Goal: Task Accomplishment & Management: Manage account settings

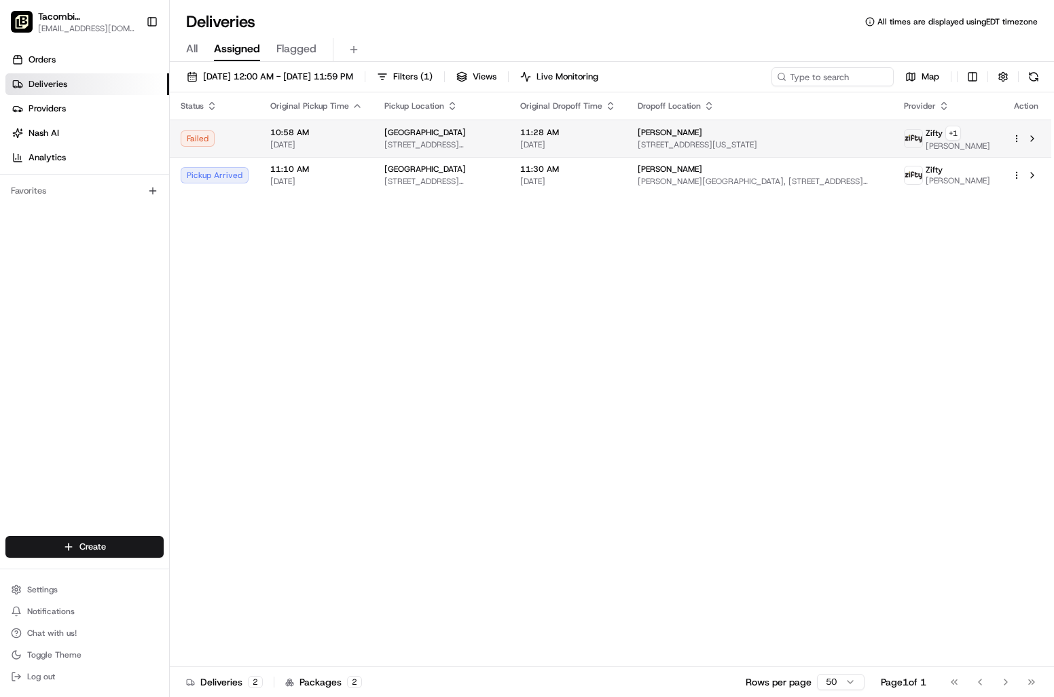
click at [244, 137] on div "Failed" at bounding box center [215, 138] width 68 height 16
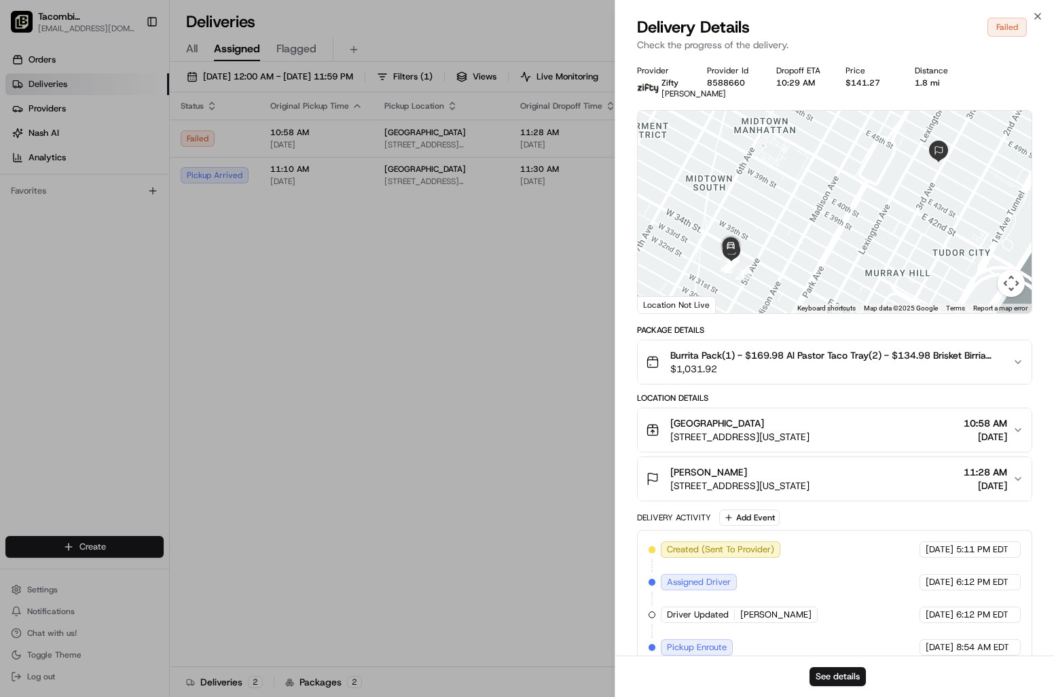
scroll to position [96, 0]
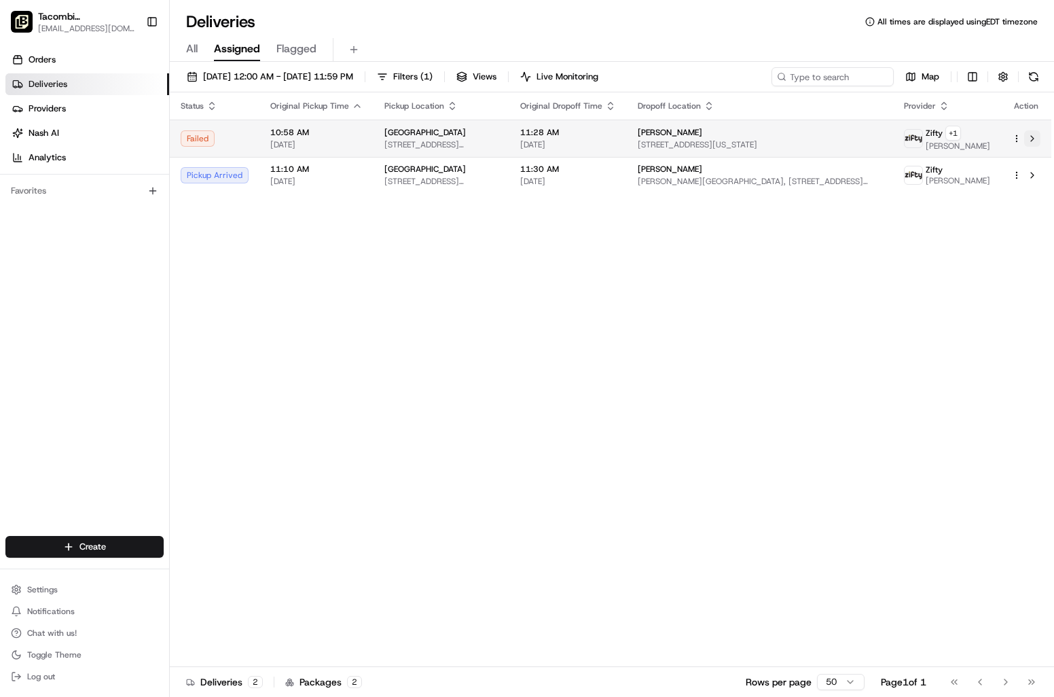
click at [1026, 137] on button at bounding box center [1032, 138] width 16 height 16
click at [1020, 136] on html "Tacombi Empire State Building empire@tacombi.com Toggle Sidebar Orders Deliveri…" at bounding box center [527, 348] width 1054 height 697
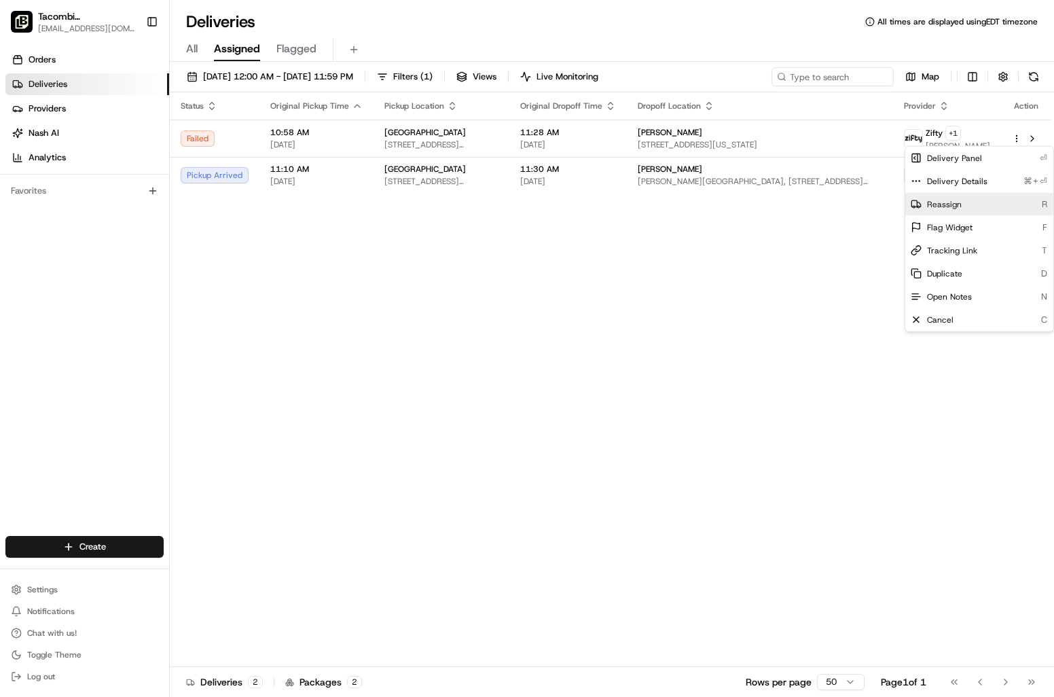
click at [930, 202] on span "Reassign" at bounding box center [944, 204] width 35 height 11
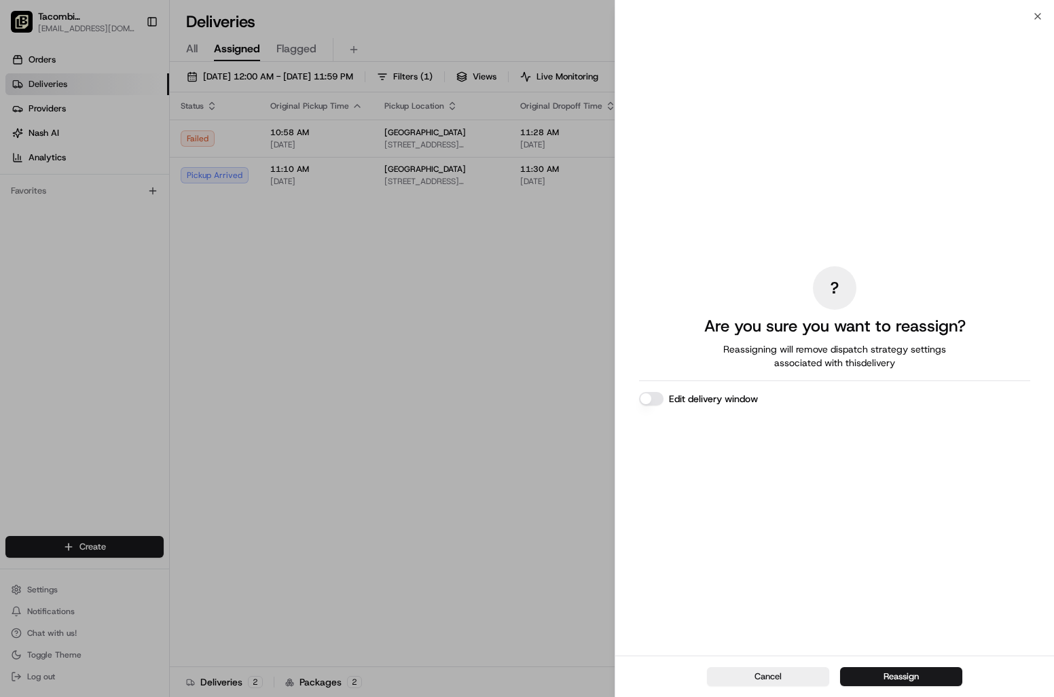
click at [908, 670] on button "Reassign" at bounding box center [901, 676] width 122 height 19
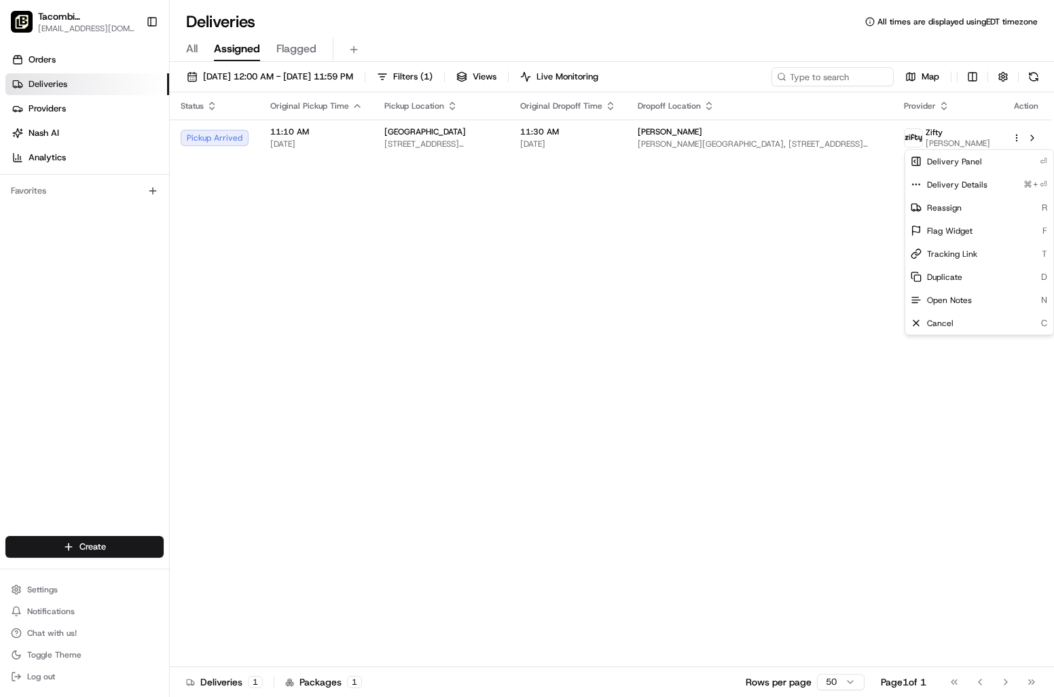
click at [192, 42] on span "All" at bounding box center [192, 49] width 12 height 16
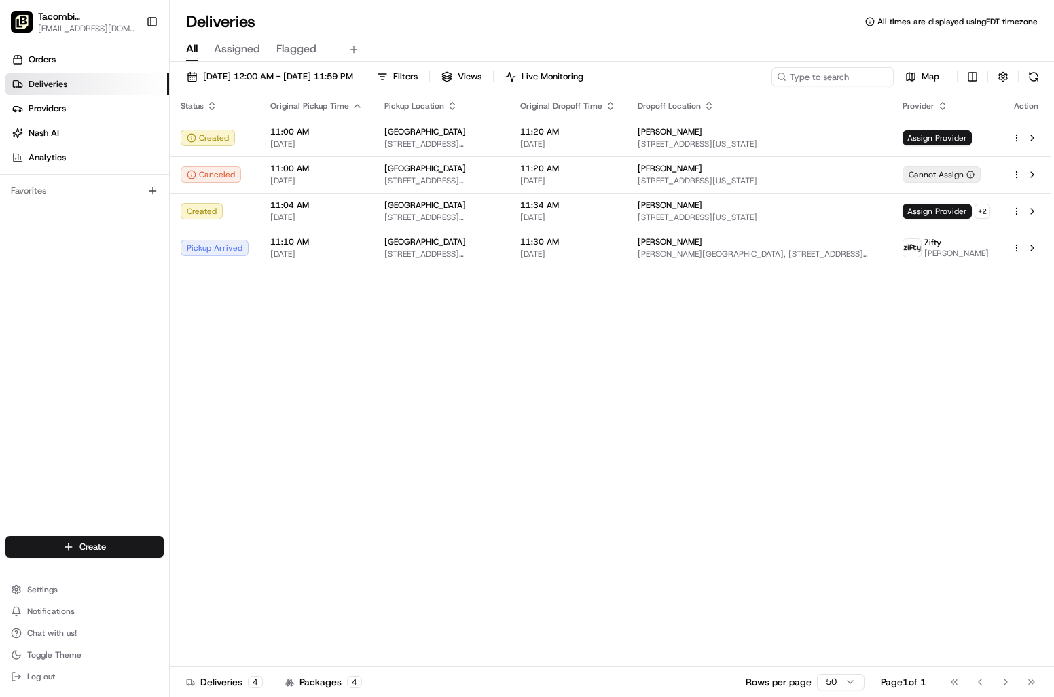
click at [288, 44] on span "Flagged" at bounding box center [296, 49] width 40 height 16
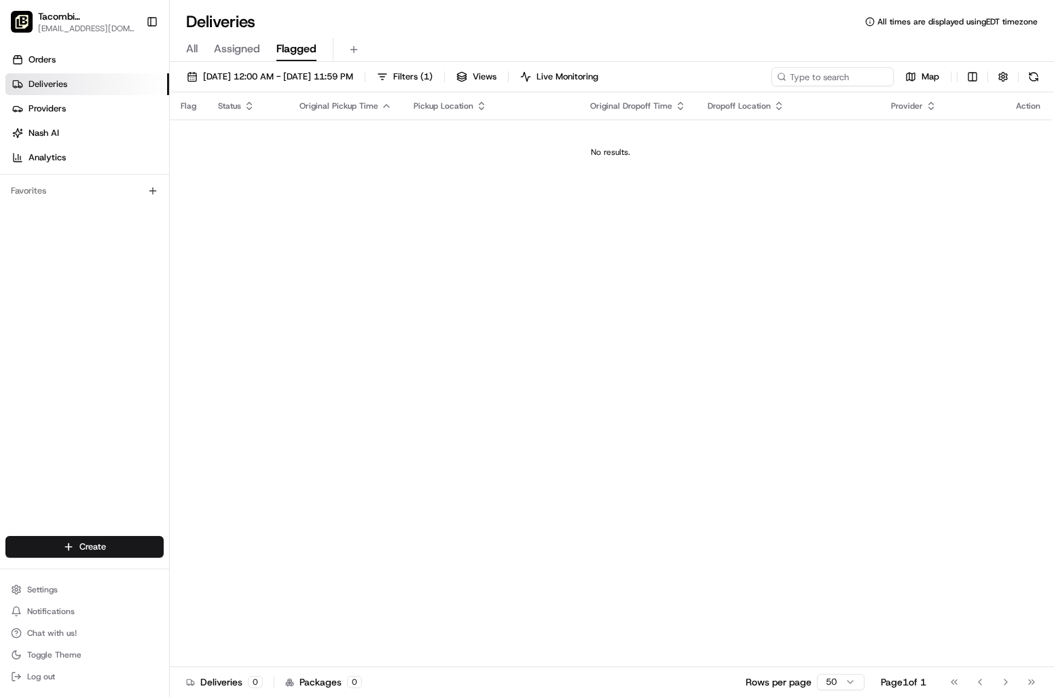
click at [192, 49] on span "All" at bounding box center [192, 49] width 12 height 16
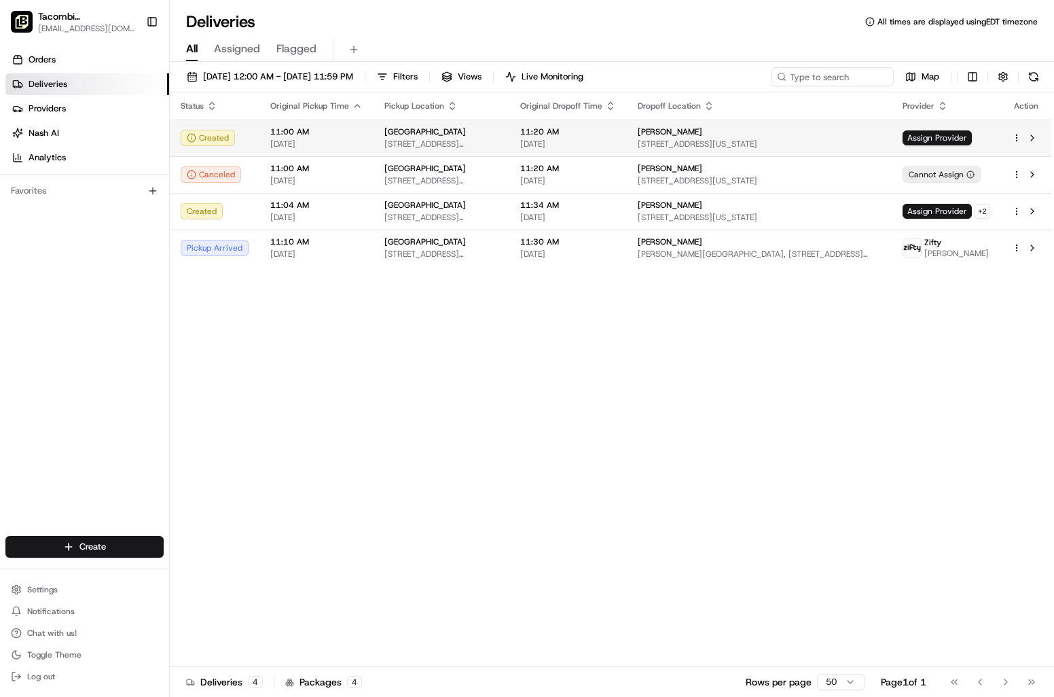
click at [259, 145] on td "11:00 AM 08/20/2025" at bounding box center [316, 138] width 114 height 37
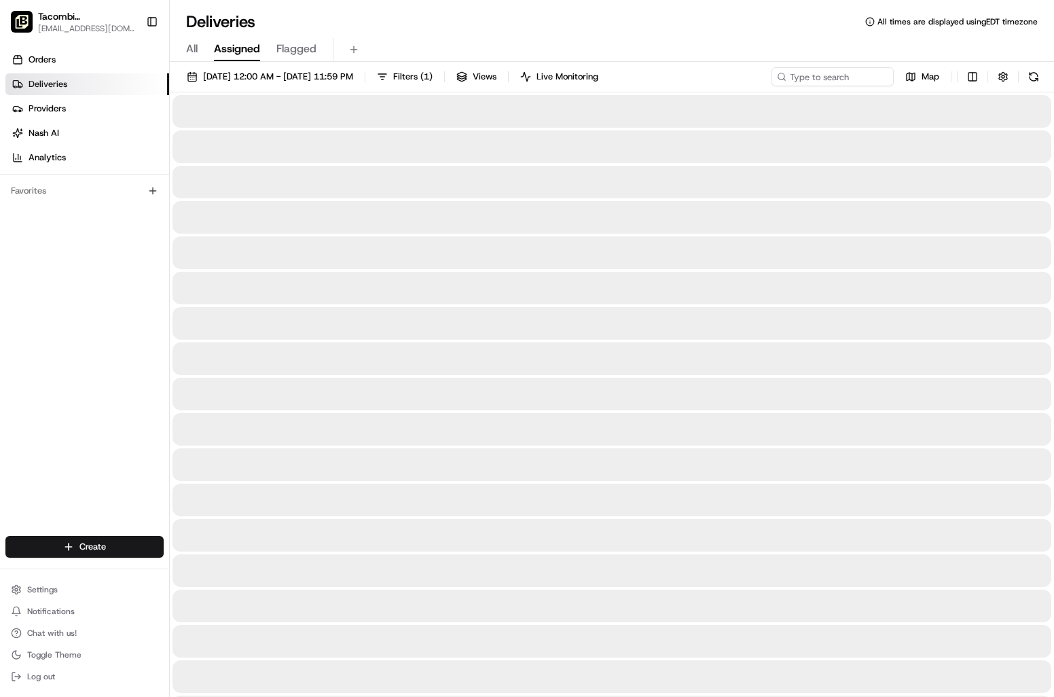
click at [246, 56] on span "Assigned" at bounding box center [237, 49] width 46 height 16
click at [186, 50] on span "All" at bounding box center [192, 49] width 12 height 16
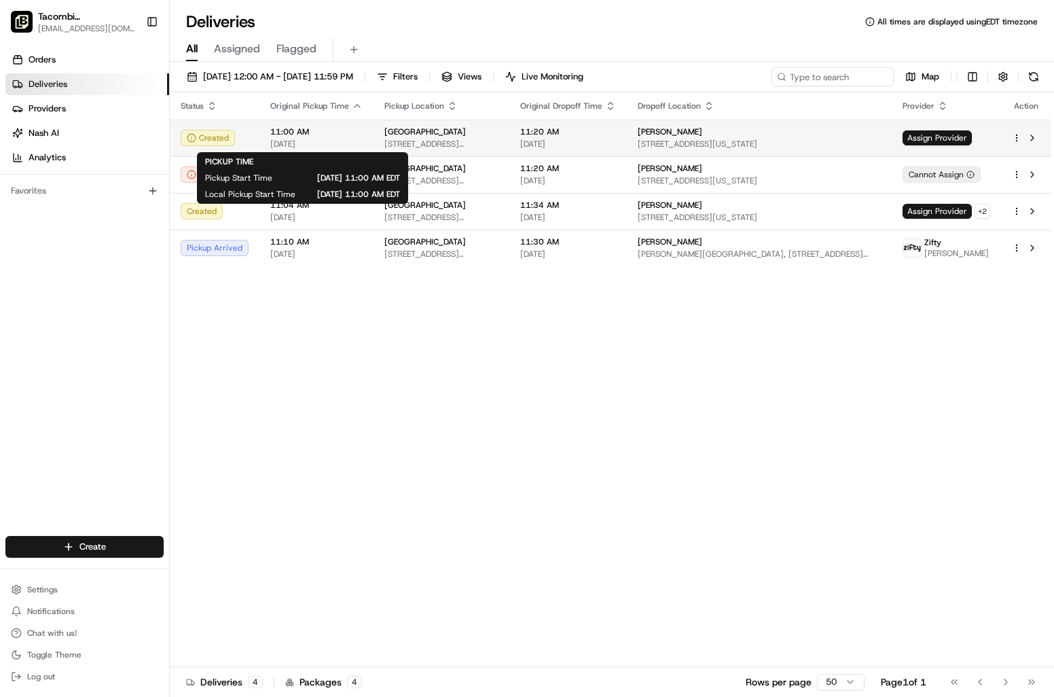
click at [340, 131] on span "11:00 AM" at bounding box center [316, 131] width 92 height 11
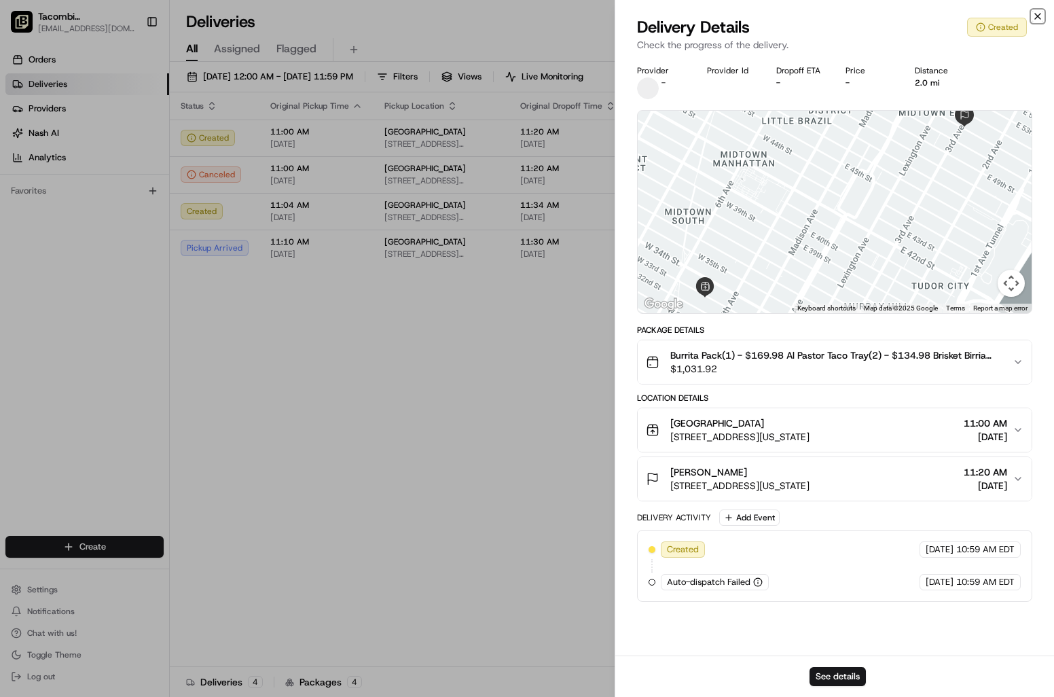
click at [1039, 18] on icon "button" at bounding box center [1037, 16] width 5 height 5
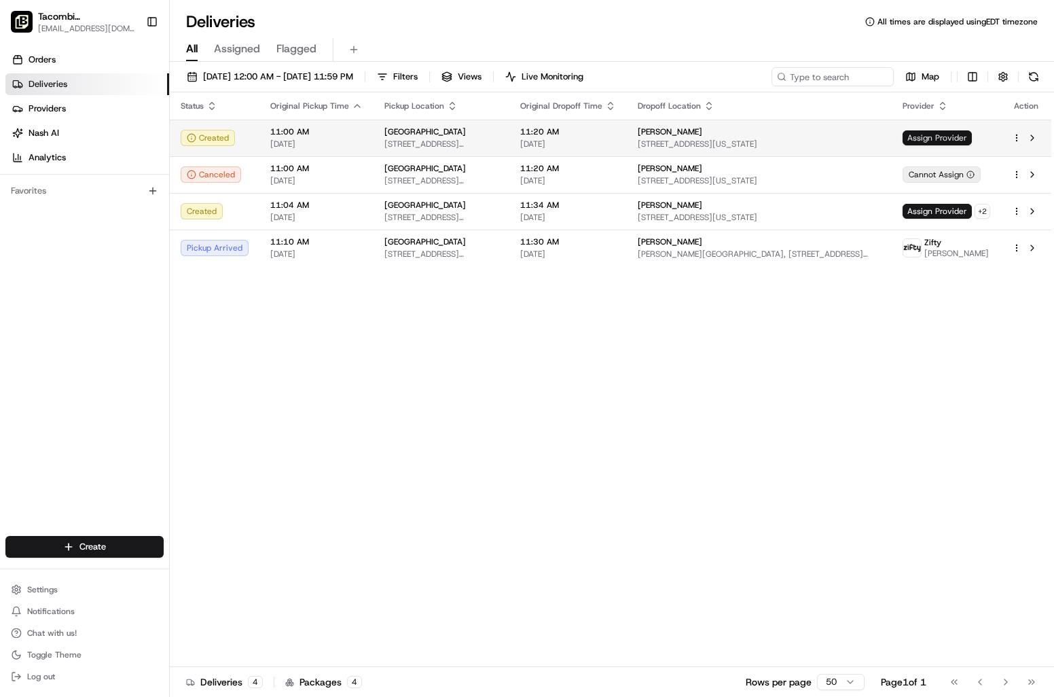
click at [935, 134] on span "Assign Provider" at bounding box center [937, 137] width 69 height 15
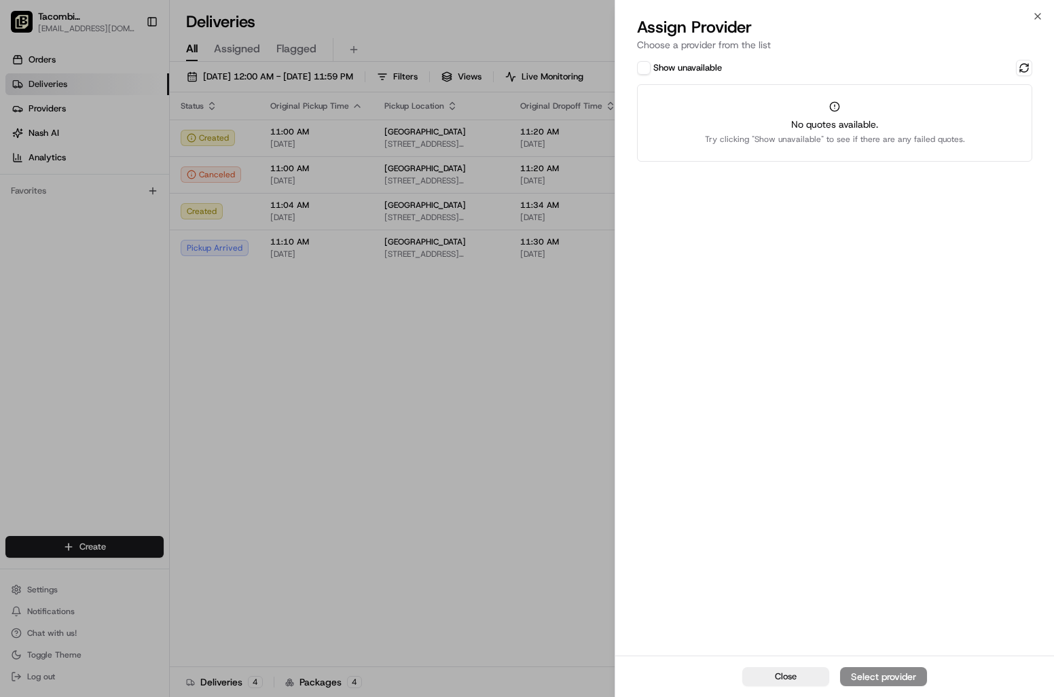
click at [894, 407] on div "Show unavailable No quotes available. Try clicking "Show unavailable" to see if…" at bounding box center [834, 356] width 439 height 598
click at [1033, 19] on icon "button" at bounding box center [1037, 16] width 11 height 11
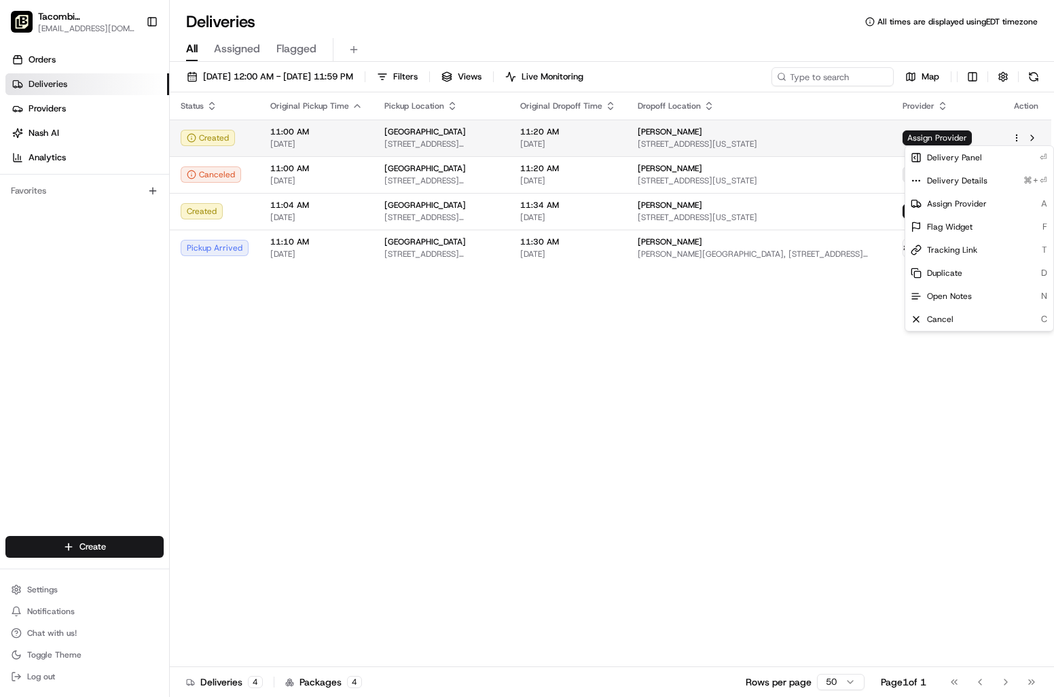
click at [1018, 140] on html "Tacombi Empire State Building empire@tacombi.com Toggle Sidebar Orders Deliveri…" at bounding box center [527, 348] width 1054 height 697
click at [965, 200] on span "Assign Provider" at bounding box center [957, 203] width 60 height 11
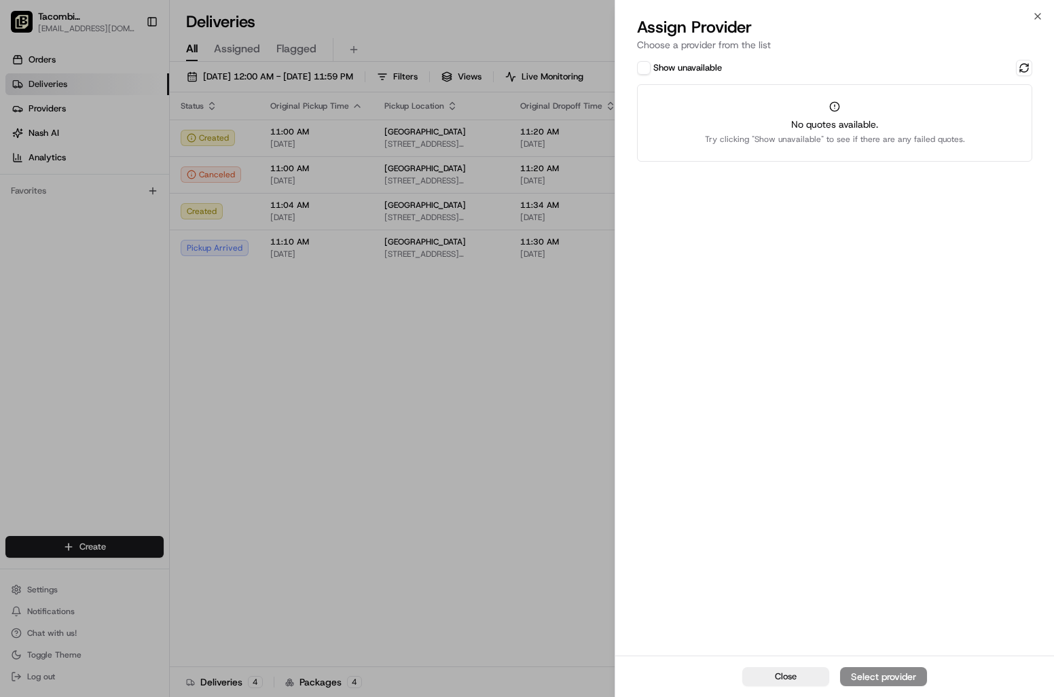
click at [646, 66] on button "Show unavailable" at bounding box center [644, 68] width 14 height 14
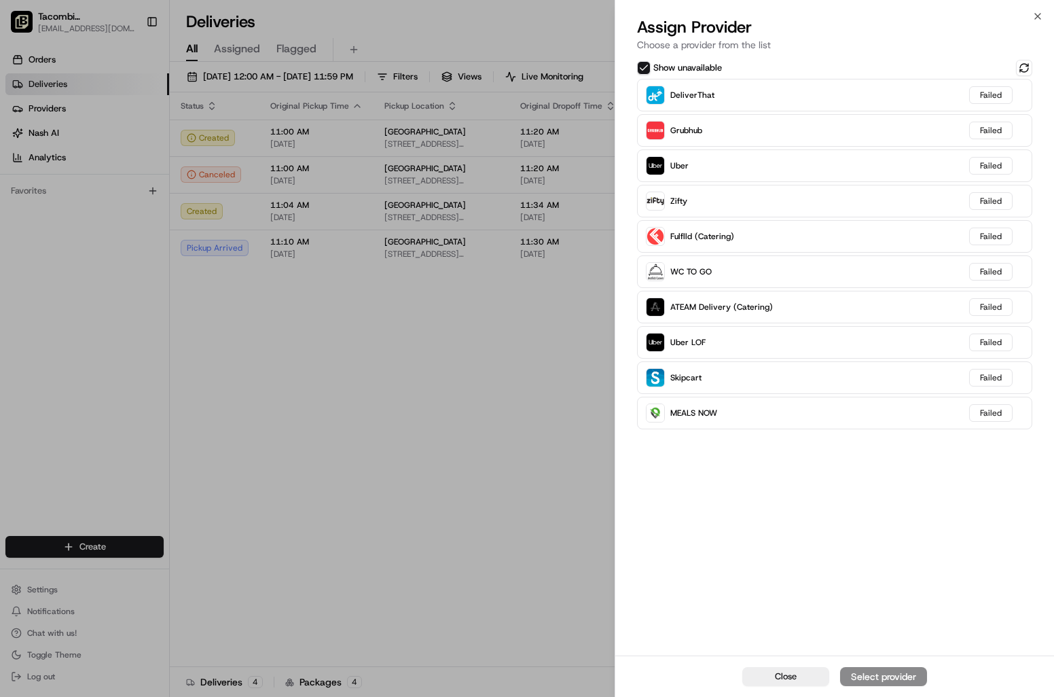
click at [646, 66] on button "Show unavailable" at bounding box center [644, 68] width 14 height 14
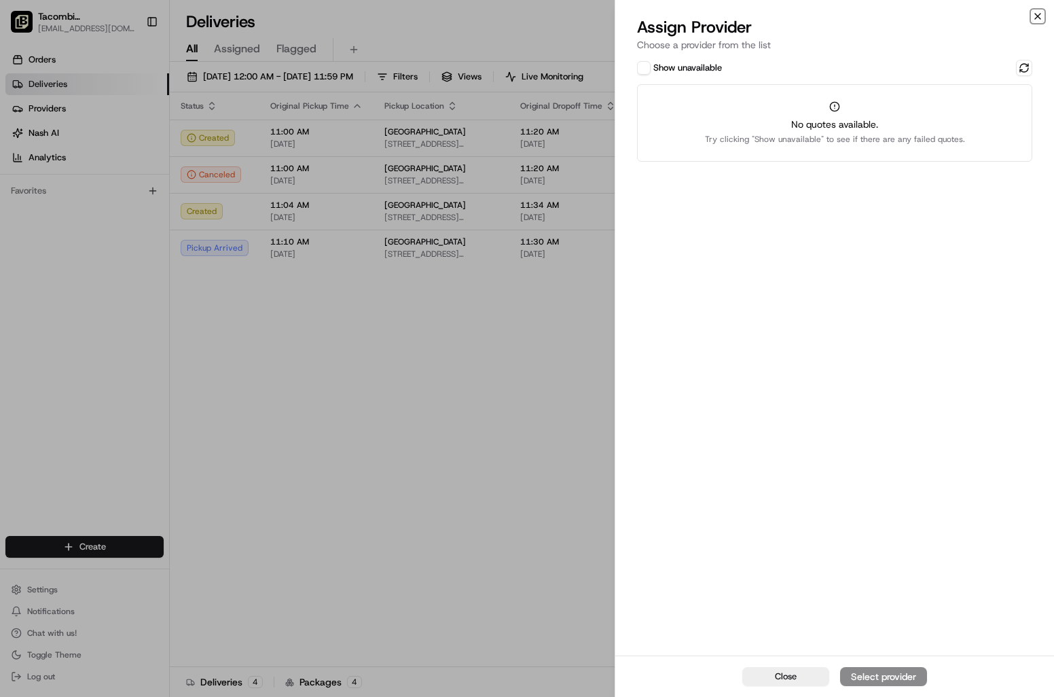
click at [1033, 16] on icon "button" at bounding box center [1037, 16] width 11 height 11
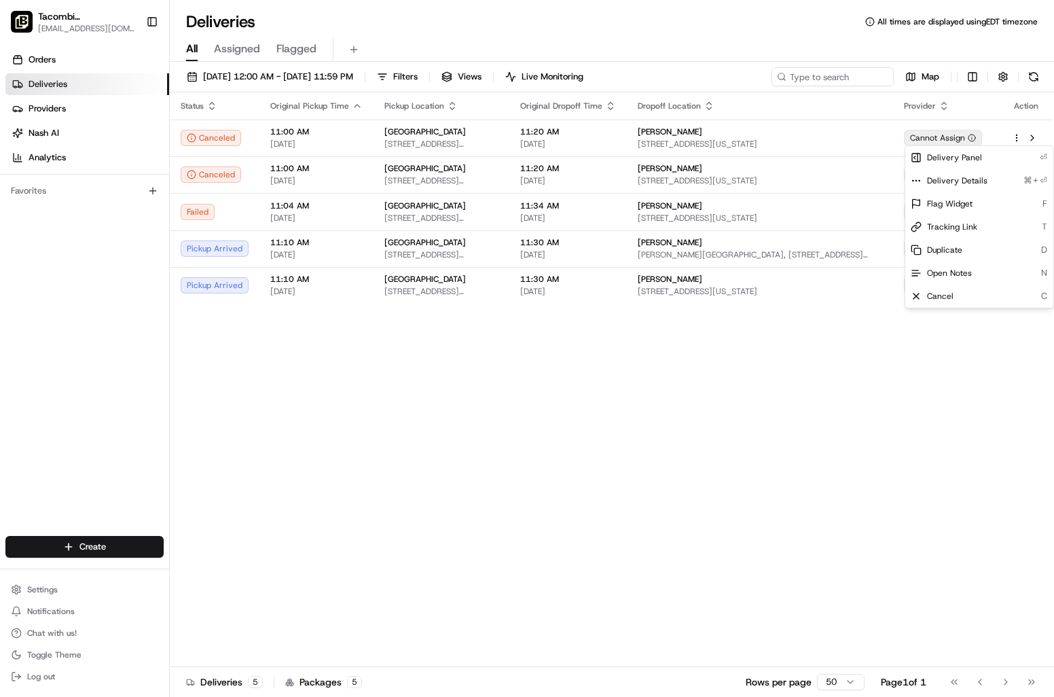
click at [231, 52] on span "Assigned" at bounding box center [237, 49] width 46 height 16
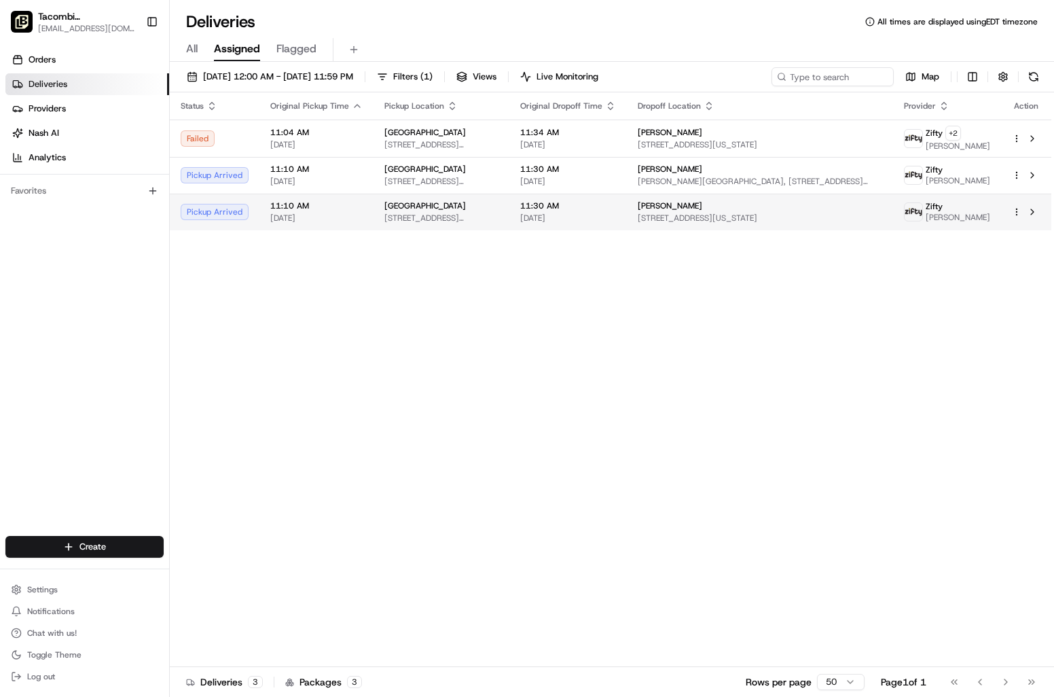
click at [1015, 219] on html "Tacombi Empire State Building empire@tacombi.com Toggle Sidebar Orders Deliveri…" at bounding box center [527, 348] width 1054 height 697
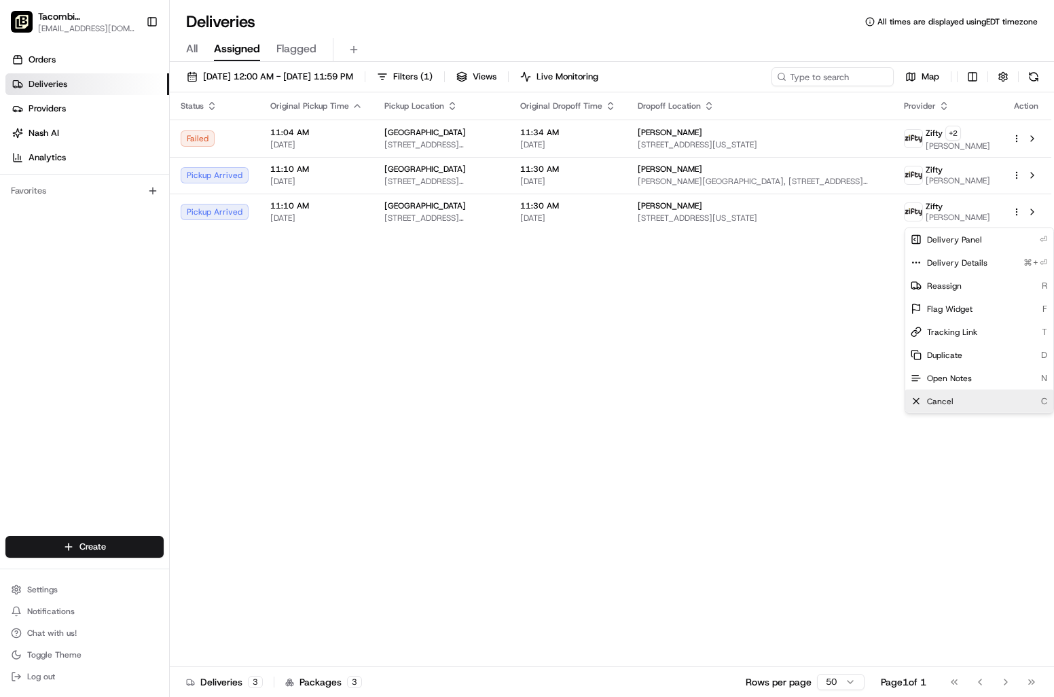
click at [943, 396] on span "Cancel" at bounding box center [940, 401] width 26 height 11
click at [955, 408] on div "Cancel C" at bounding box center [979, 401] width 148 height 23
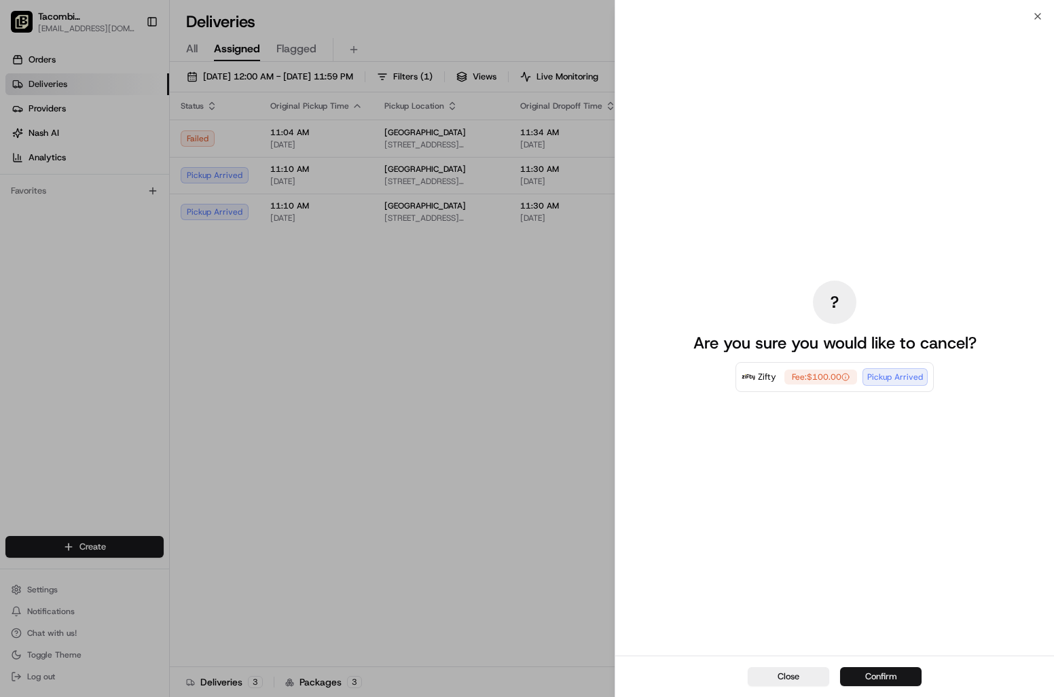
drag, startPoint x: 894, startPoint y: 689, endPoint x: 892, endPoint y: 679, distance: 9.7
click at [892, 682] on div "Close Confirm" at bounding box center [834, 675] width 439 height 41
click at [891, 678] on button "Confirm" at bounding box center [881, 676] width 82 height 19
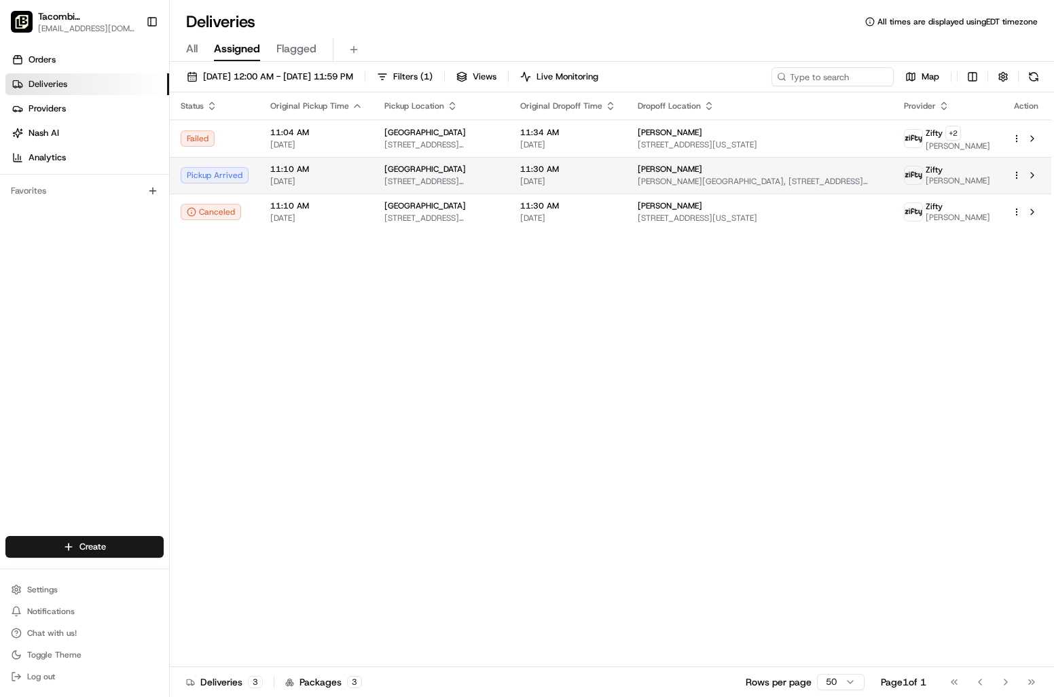
click at [499, 187] on span "[STREET_ADDRESS][US_STATE]" at bounding box center [441, 181] width 114 height 11
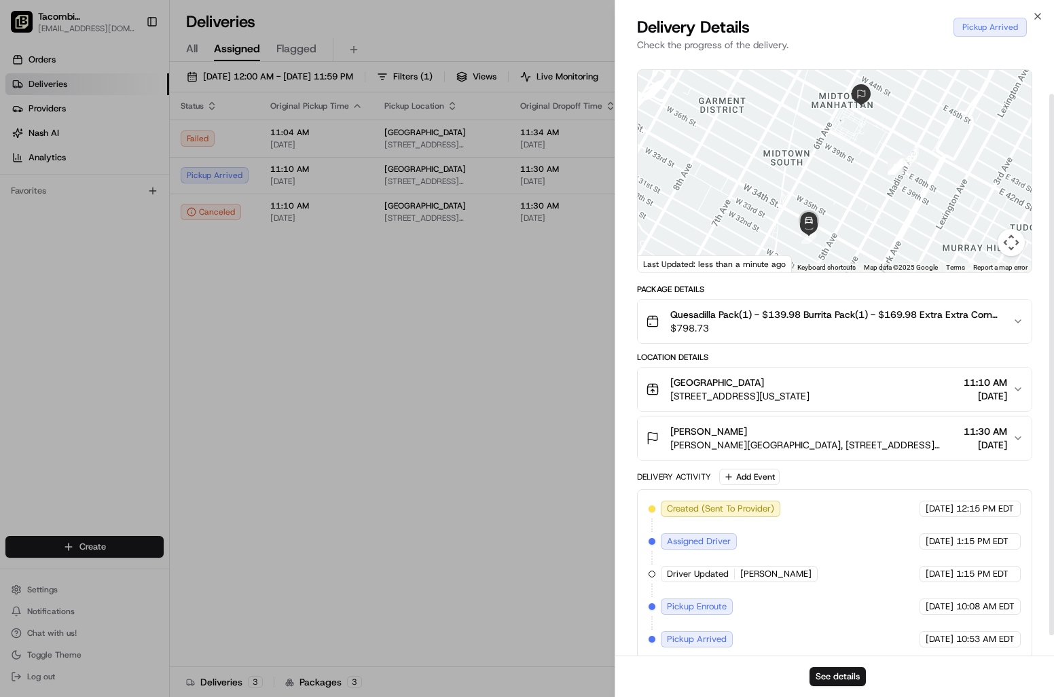
scroll to position [63, 0]
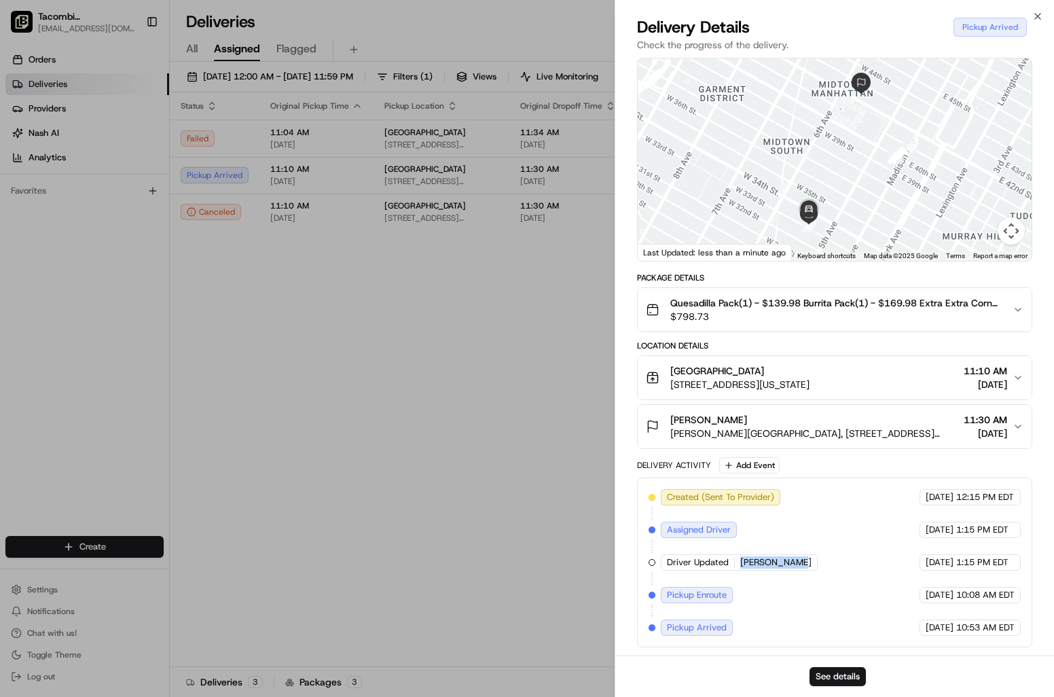
click at [791, 557] on div "Driver Updated Ryan Delatorre" at bounding box center [739, 562] width 157 height 16
click at [782, 441] on button "Julious Moore W. R. Grace Building, 1114 6th Ave 46th Floor, New York, NY 10036…" at bounding box center [835, 426] width 394 height 43
click at [1013, 427] on icon "button" at bounding box center [1018, 426] width 11 height 11
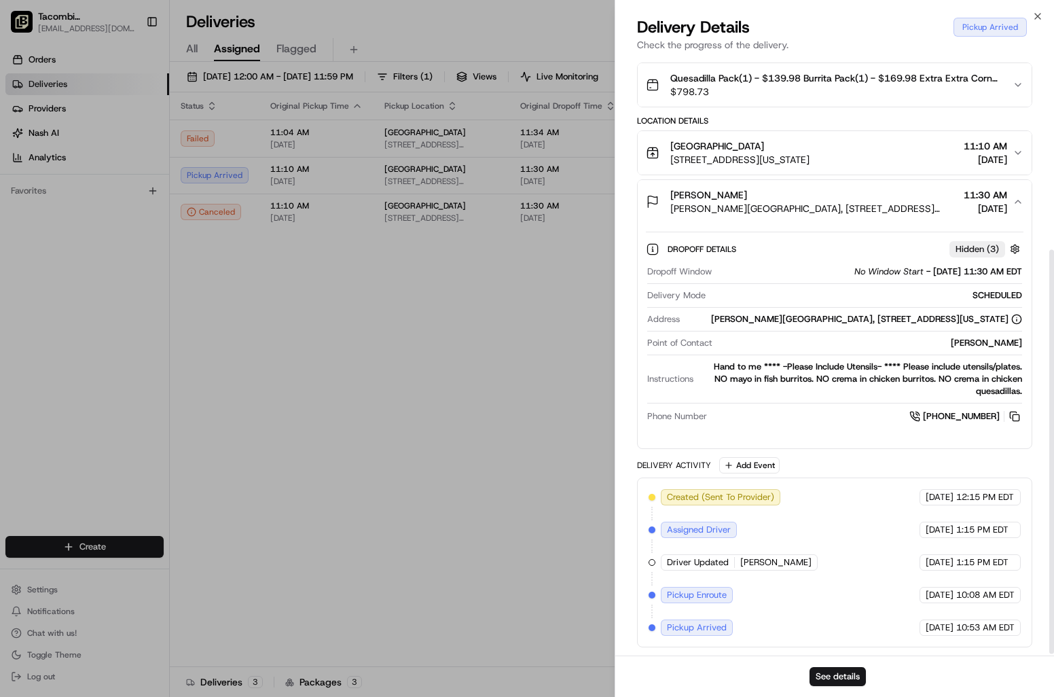
scroll to position [288, 0]
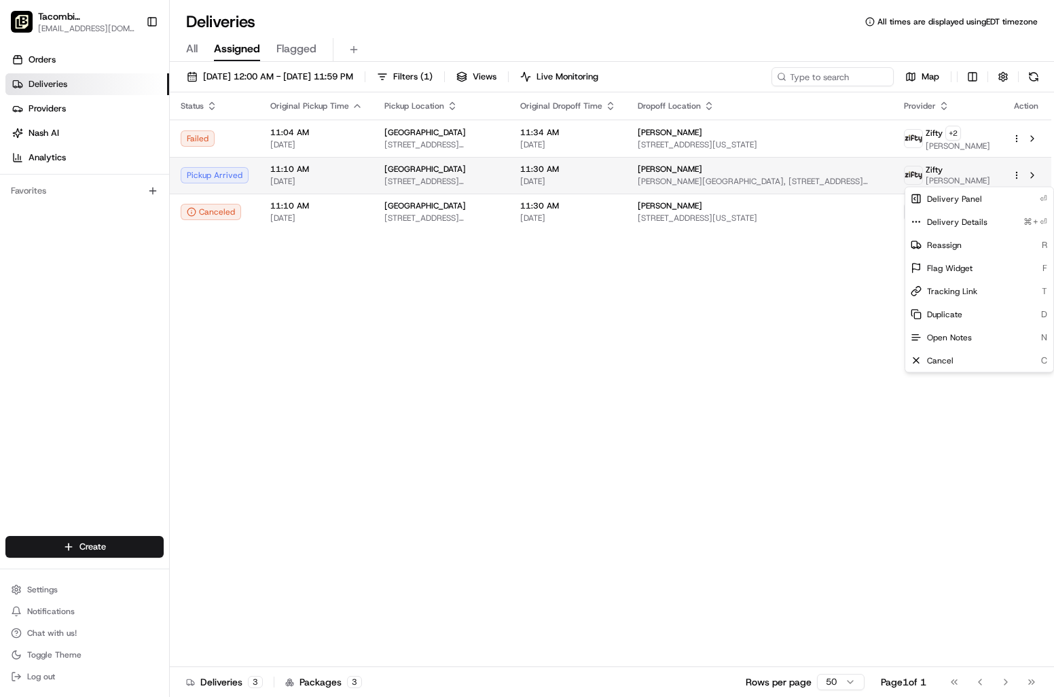
click at [1015, 181] on html "Tacombi Empire State Building empire@tacombi.com Toggle Sidebar Orders Deliveri…" at bounding box center [527, 348] width 1054 height 697
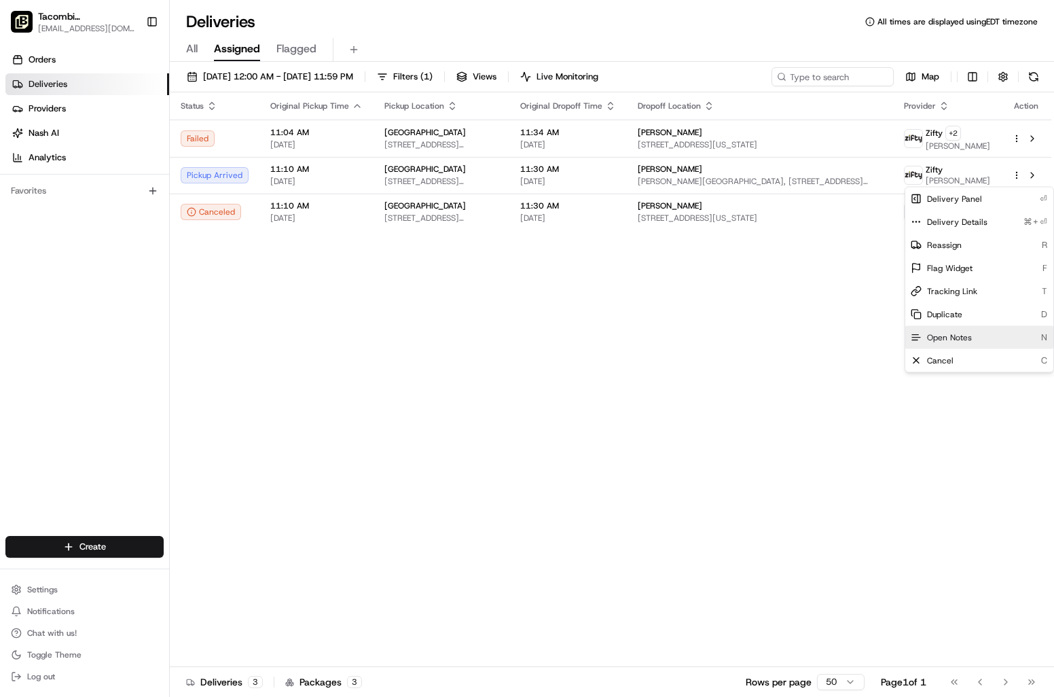
click at [962, 338] on span "Open Notes" at bounding box center [949, 337] width 45 height 11
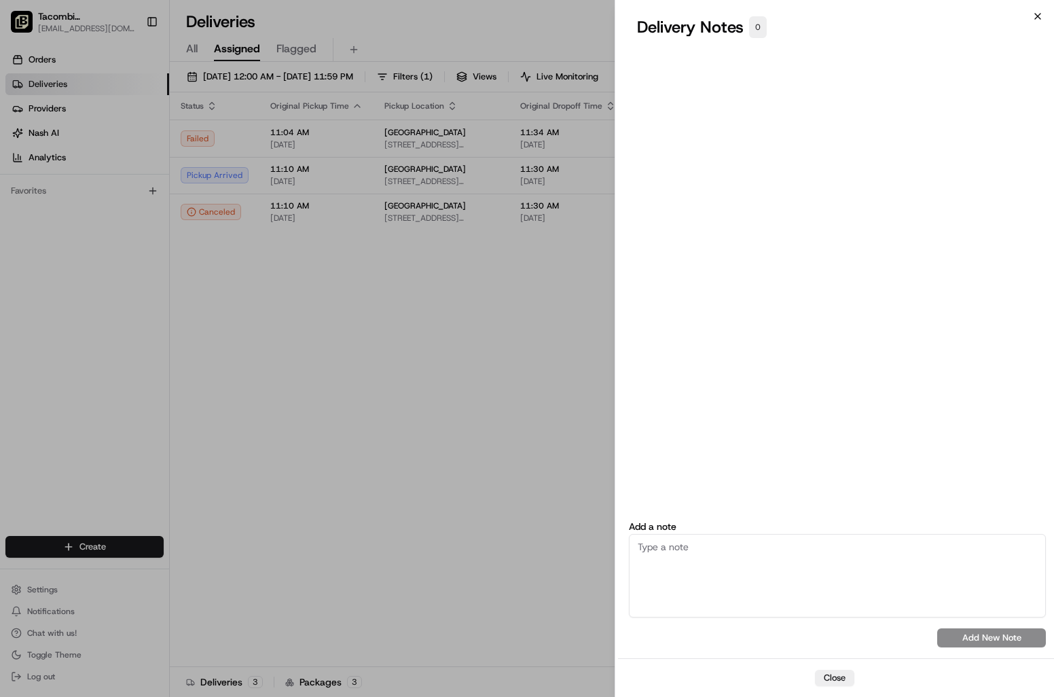
click at [1040, 14] on icon "button" at bounding box center [1037, 16] width 11 height 11
